Goal: Find specific page/section: Find specific page/section

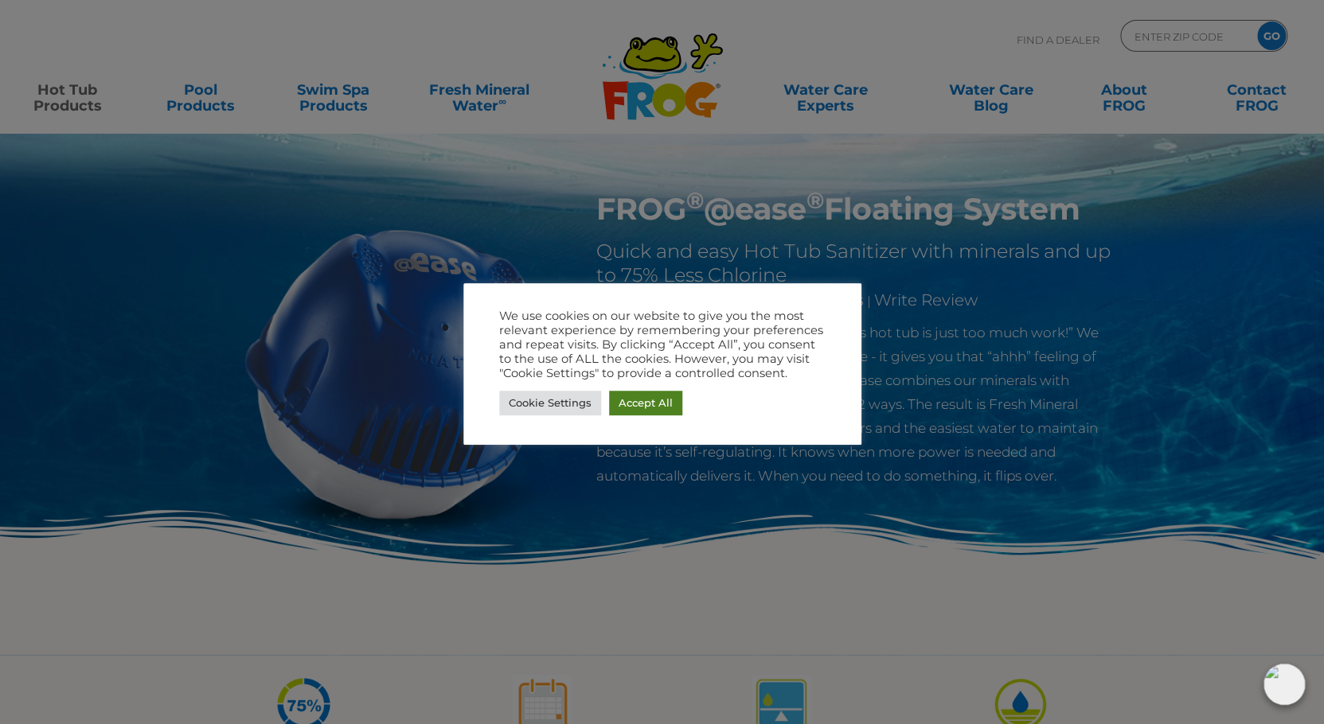
click at [658, 408] on link "Accept All" at bounding box center [645, 403] width 73 height 25
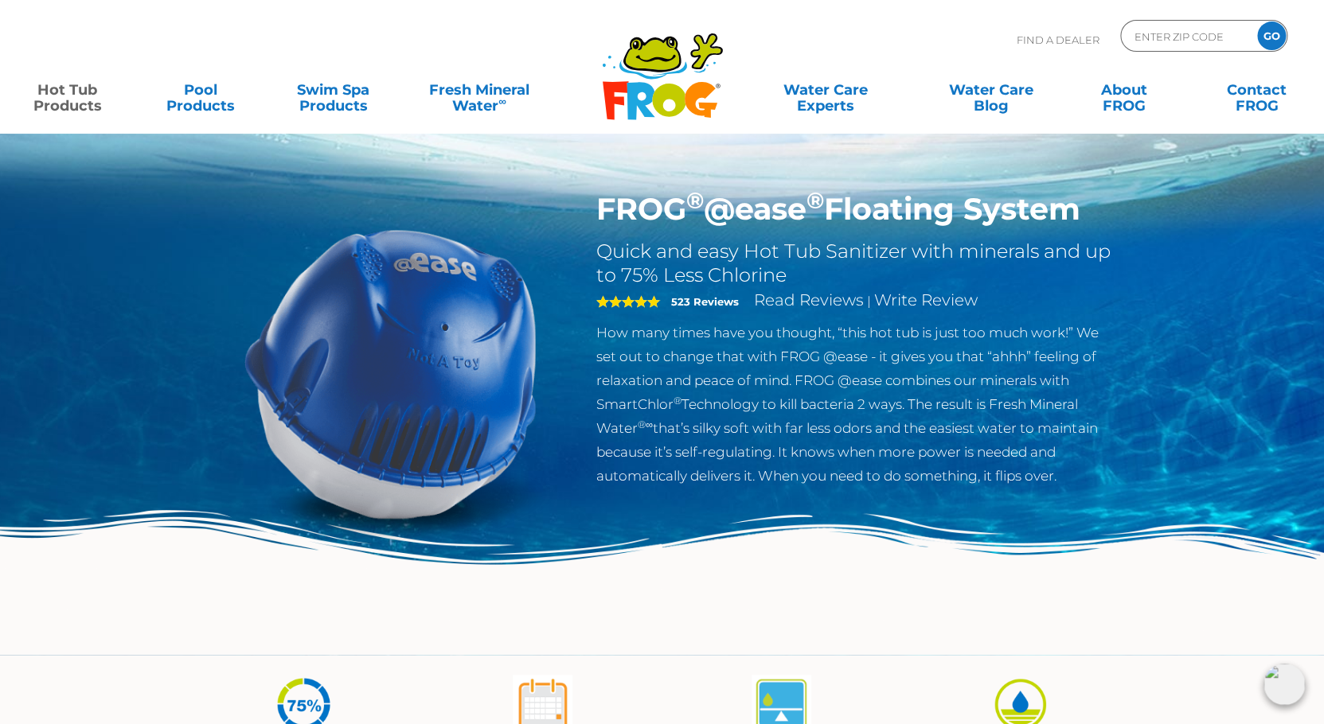
click at [872, 551] on img at bounding box center [662, 582] width 1324 height 145
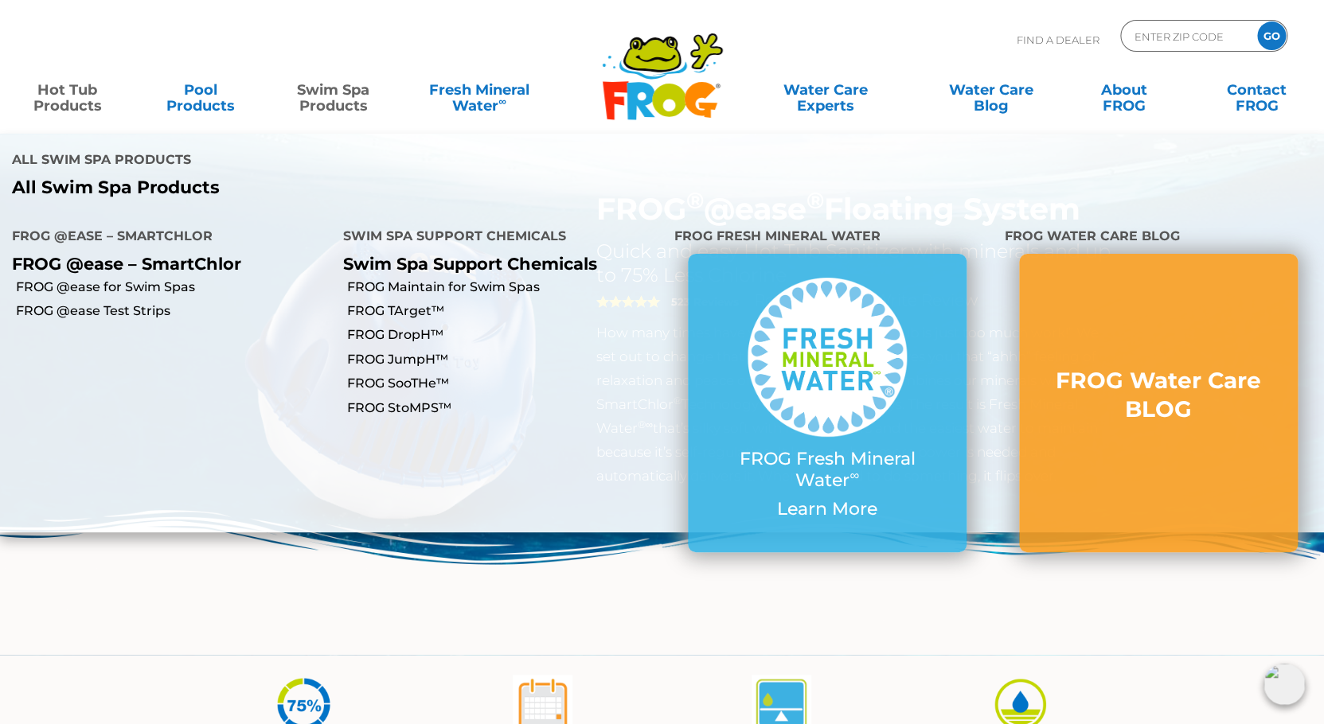
click at [334, 90] on link "Swim Spa Products" at bounding box center [333, 90] width 103 height 32
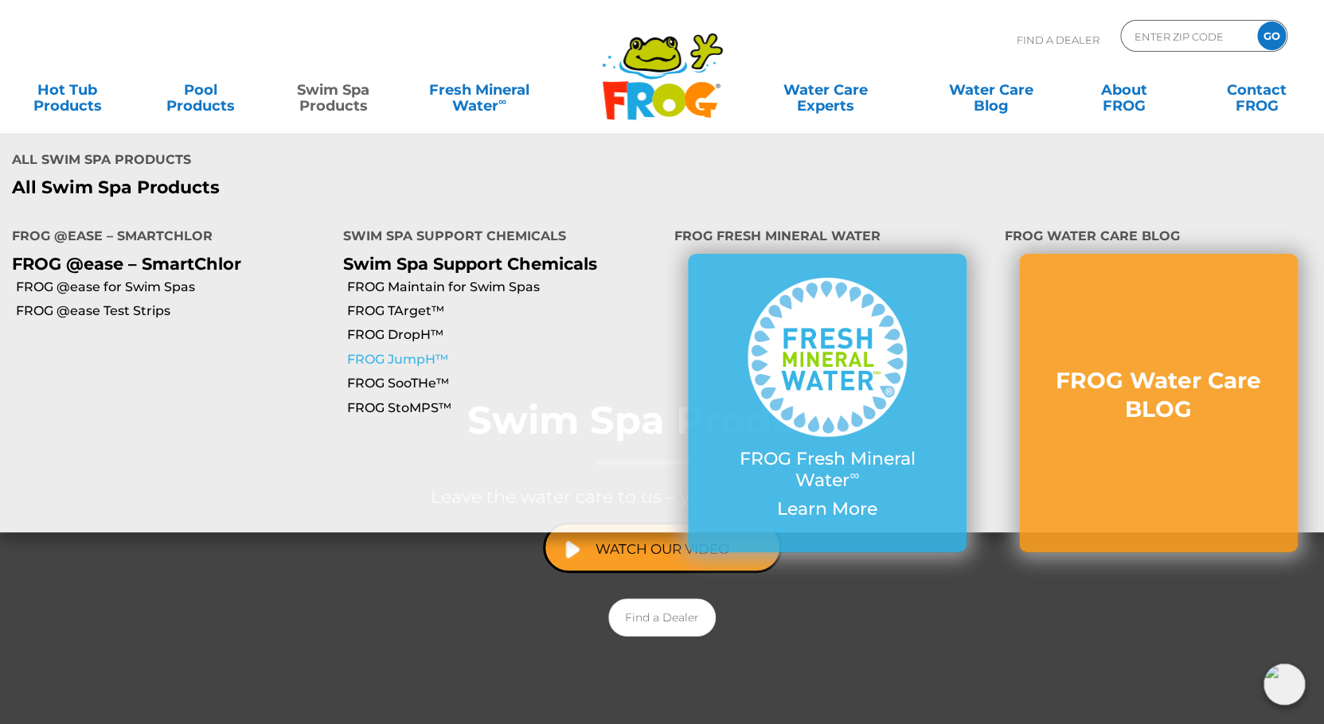
click at [361, 351] on link "FROG JumpH™" at bounding box center [504, 360] width 315 height 18
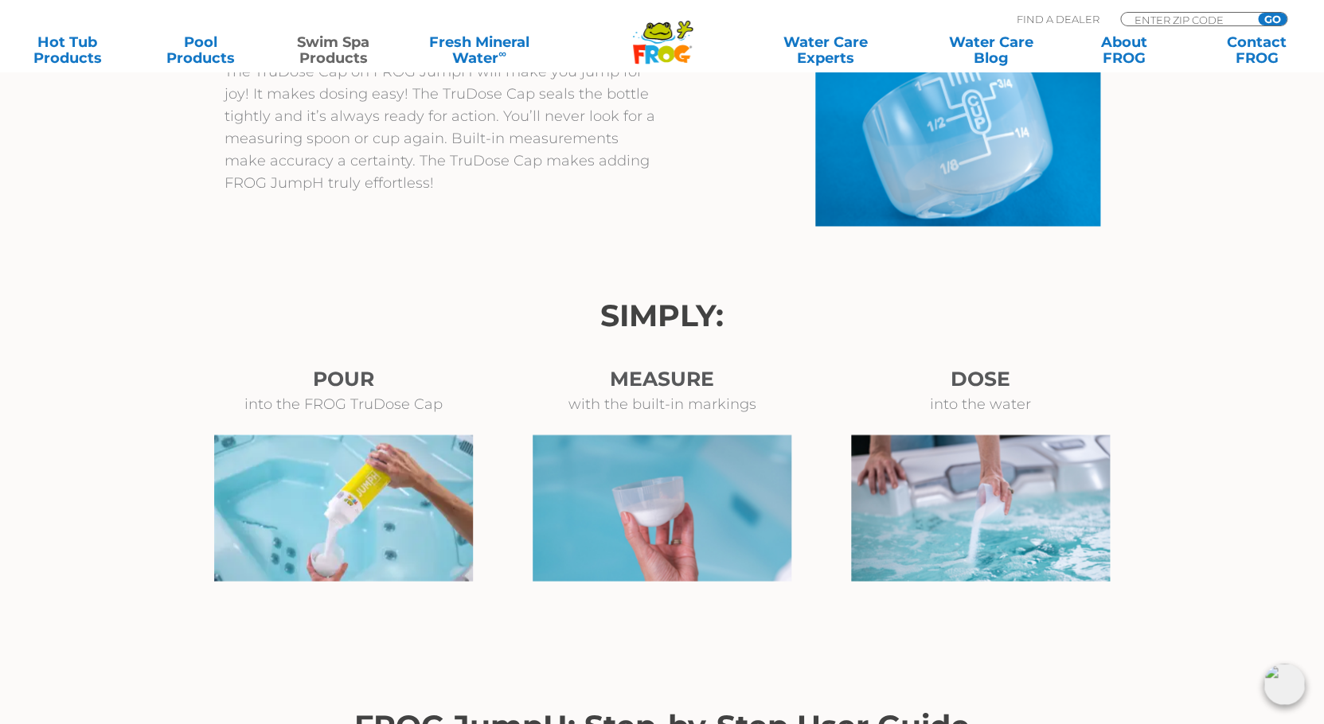
scroll to position [1039, 0]
